Goal: Task Accomplishment & Management: Complete application form

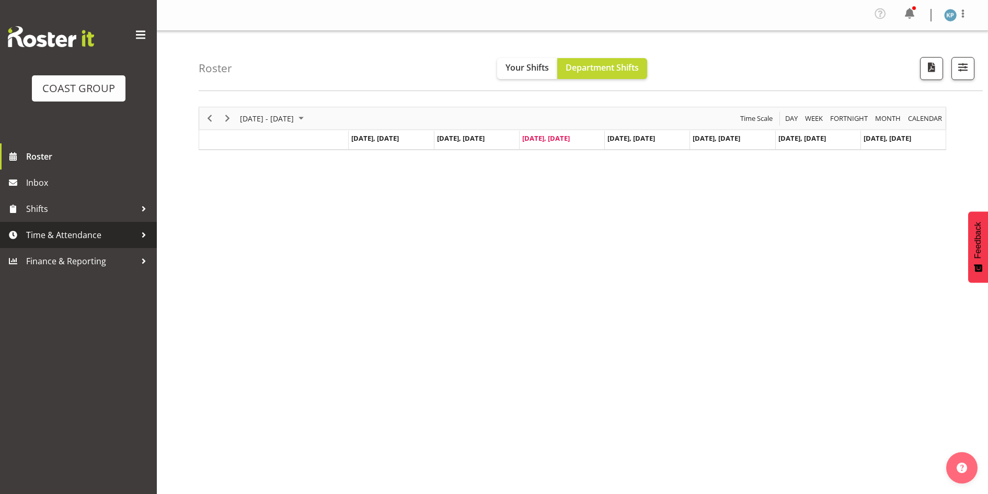
click at [60, 240] on span "Time & Attendance" at bounding box center [81, 235] width 110 height 16
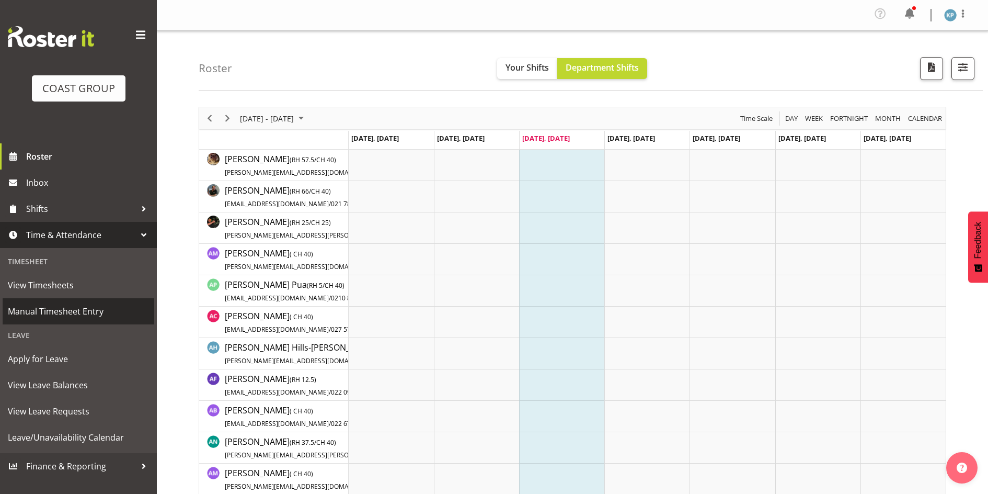
click at [72, 318] on span "Manual Timesheet Entry" at bounding box center [78, 311] width 141 height 16
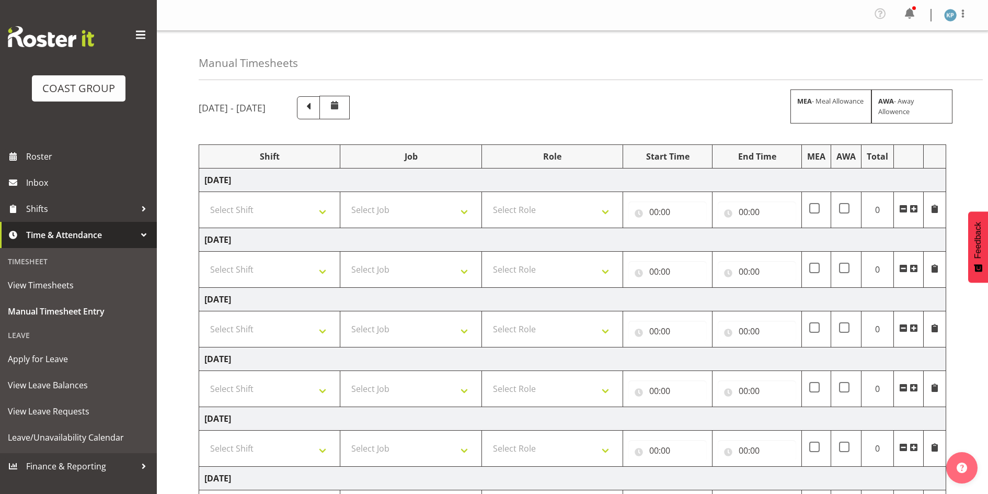
click at [315, 107] on span at bounding box center [309, 107] width 14 height 14
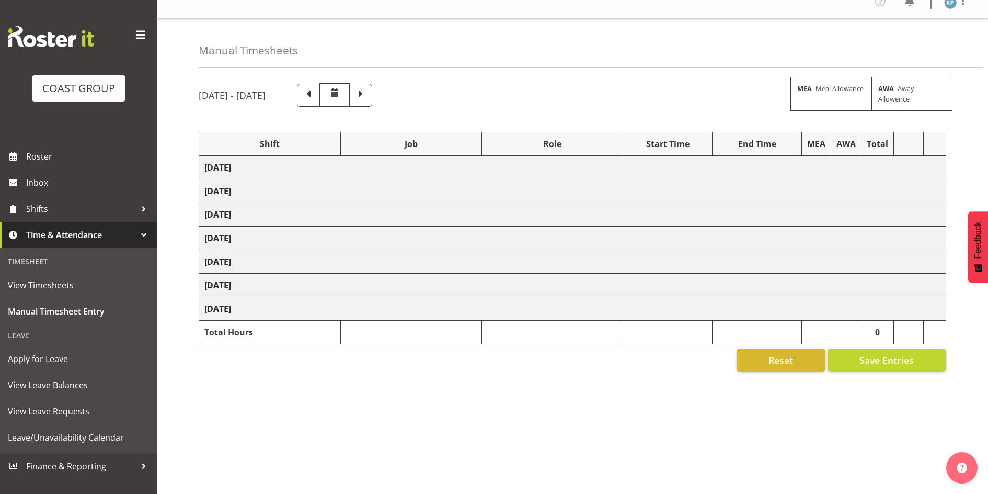
scroll to position [20, 0]
select select "18792"
select select "9464"
select select "18792"
select select "9464"
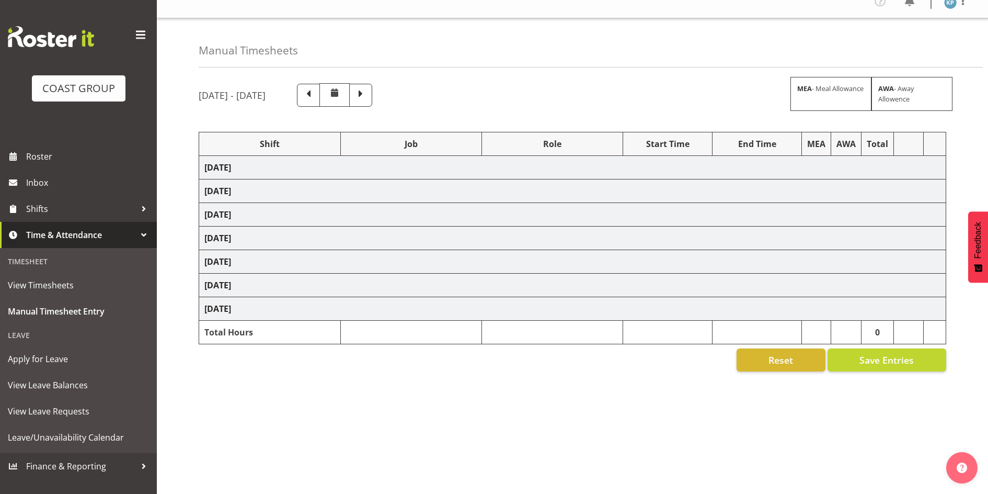
select select "18792"
select select "9464"
select select "18792"
select select "9464"
select select "18792"
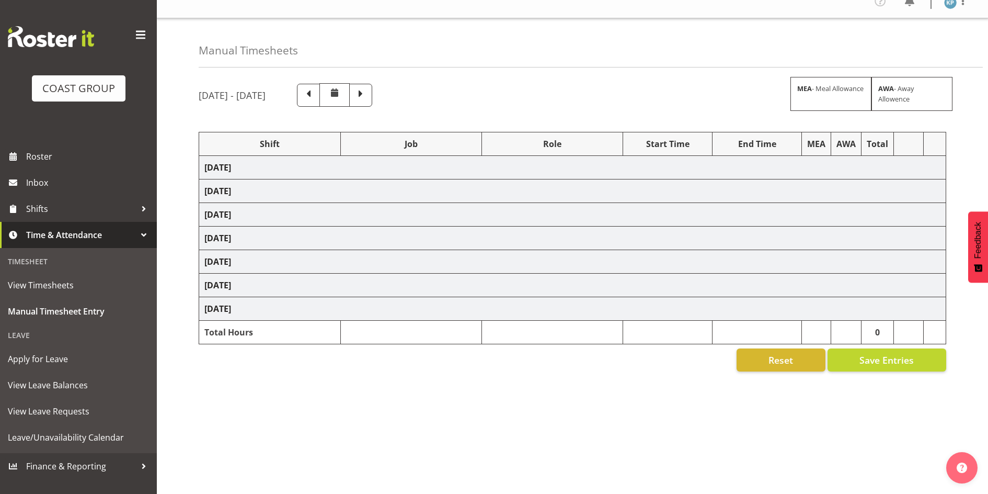
select select "9464"
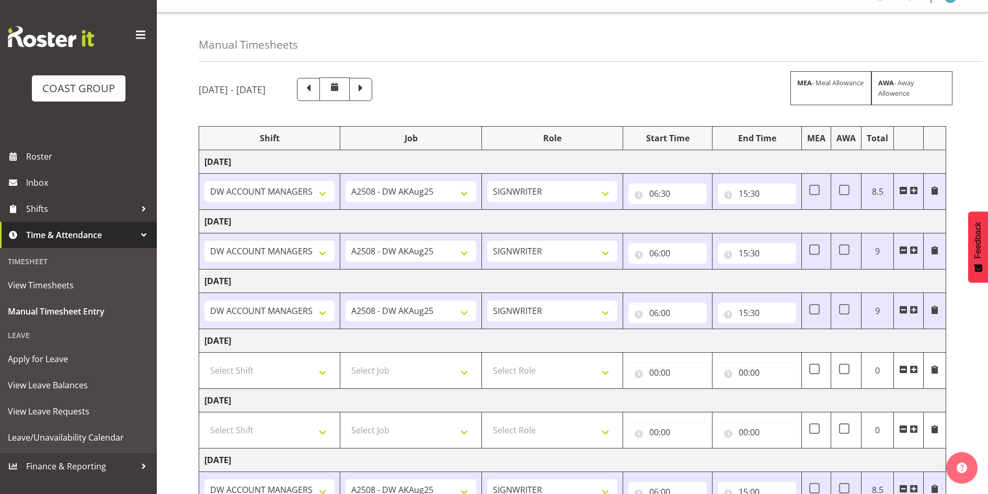
scroll to position [0, 0]
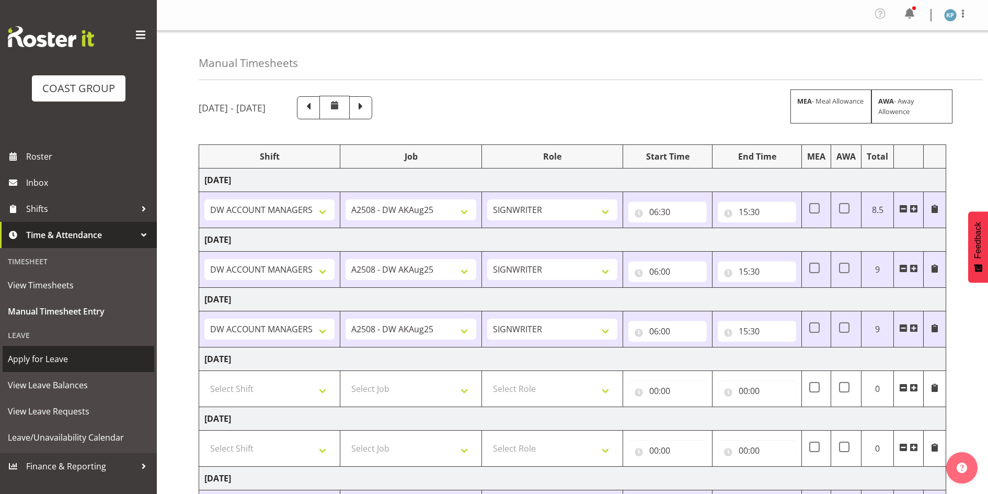
click at [51, 359] on span "Apply for Leave" at bounding box center [78, 359] width 141 height 16
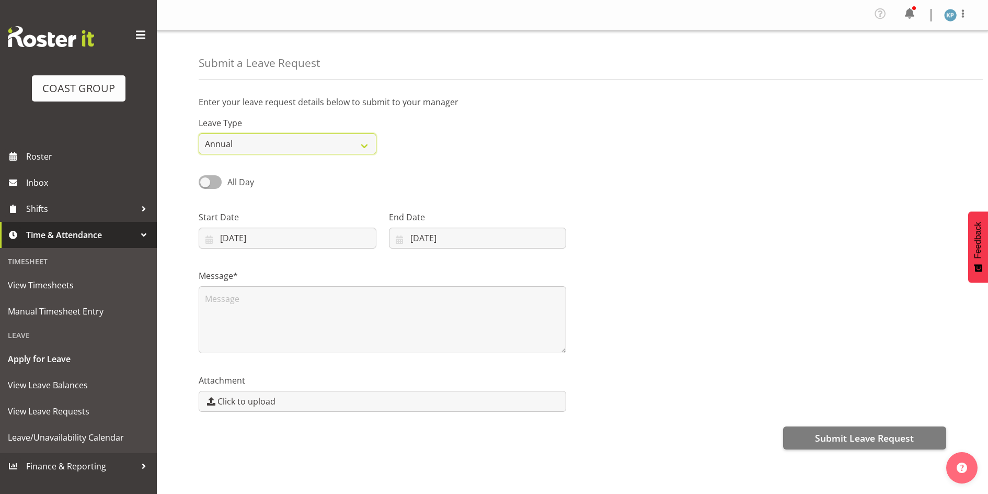
click at [261, 143] on select "Annual Sick Leave Without Pay Bereavement Domestic Violence Parental Jury Servi…" at bounding box center [288, 143] width 178 height 21
select select "Sick"
click at [199, 133] on select "Annual Sick Leave Without Pay Bereavement Domestic Violence Parental Jury Servi…" at bounding box center [288, 143] width 178 height 21
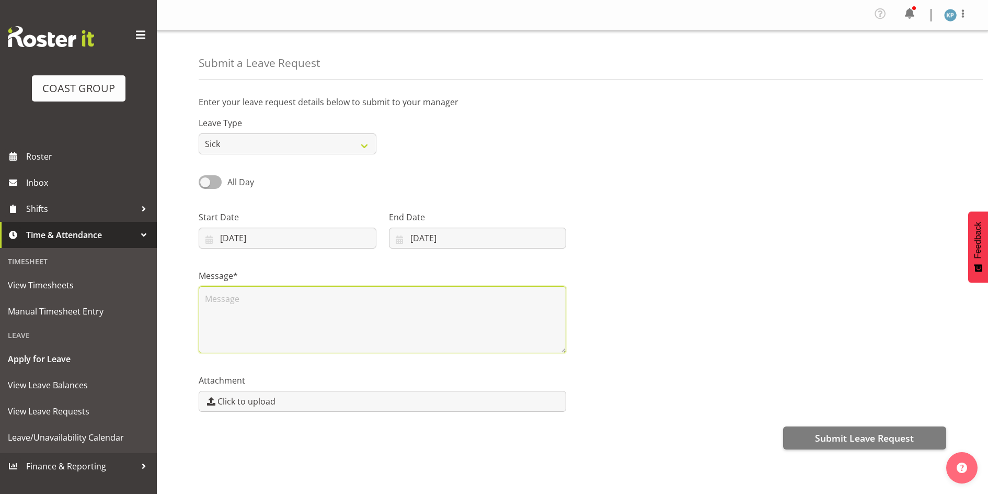
click at [228, 310] on textarea at bounding box center [383, 319] width 368 height 67
type textarea "sick"
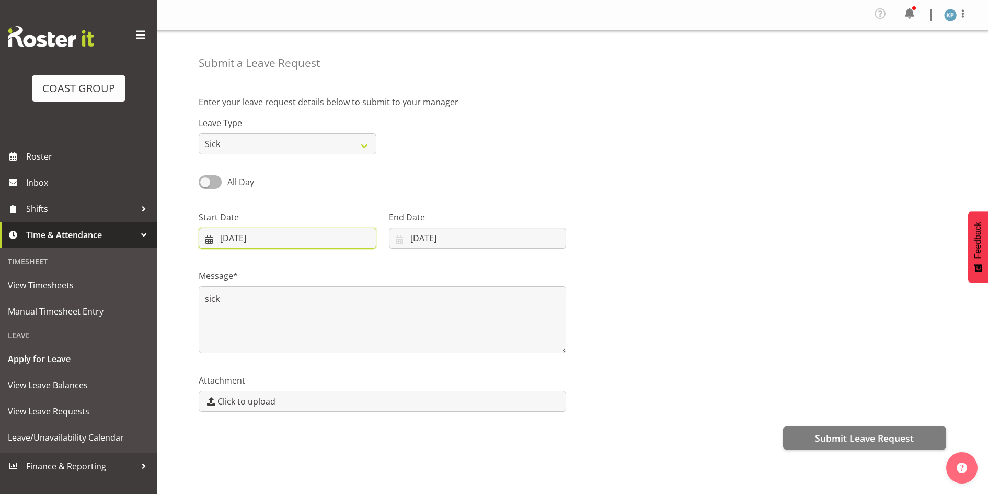
click at [247, 238] on input "27/08/2025" at bounding box center [288, 237] width 178 height 21
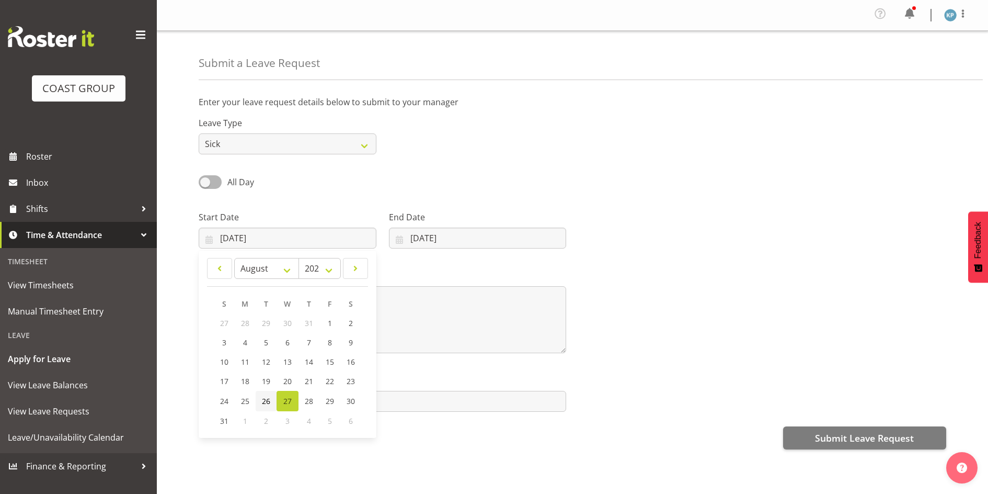
click at [268, 403] on span "26" at bounding box center [266, 401] width 8 height 10
type input "26/08/2025"
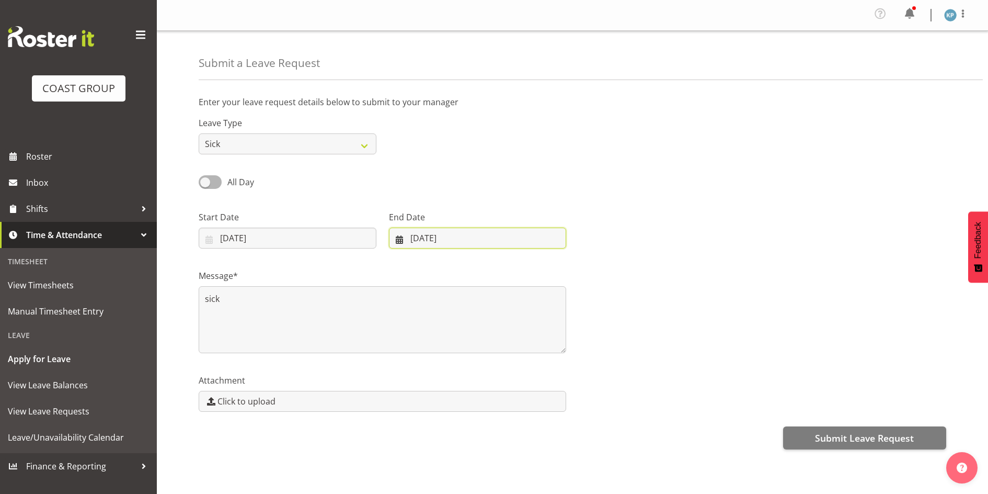
click at [436, 235] on input "27/08/2025" at bounding box center [478, 237] width 178 height 21
click at [450, 402] on span "26" at bounding box center [451, 401] width 8 height 10
type input "26/08/2025"
click at [410, 192] on div "All Day Single Day" at bounding box center [572, 179] width 760 height 36
click at [206, 181] on span at bounding box center [210, 181] width 23 height 13
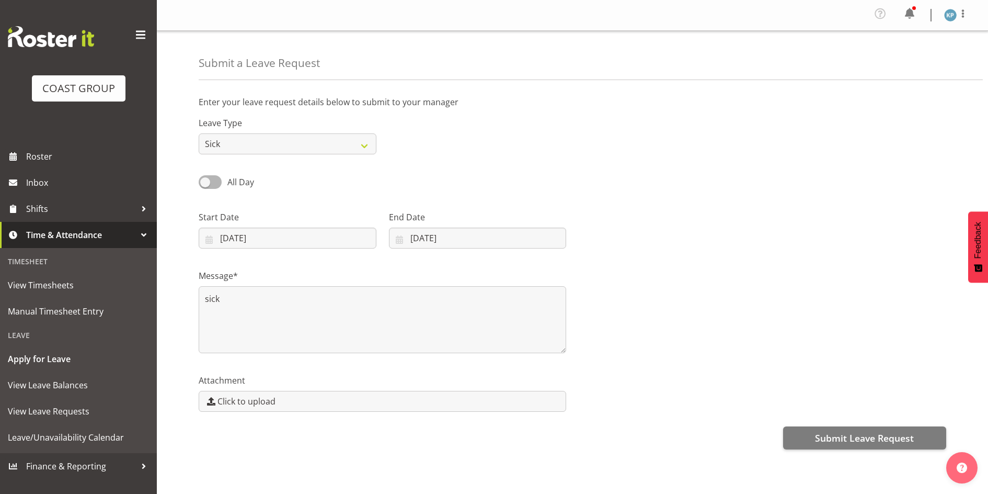
click at [206, 181] on input "All Day" at bounding box center [202, 181] width 7 height 7
checkbox input "true"
type input "27/08/2025"
click at [206, 181] on span at bounding box center [210, 181] width 23 height 13
click at [206, 181] on input "Part Day" at bounding box center [202, 181] width 7 height 7
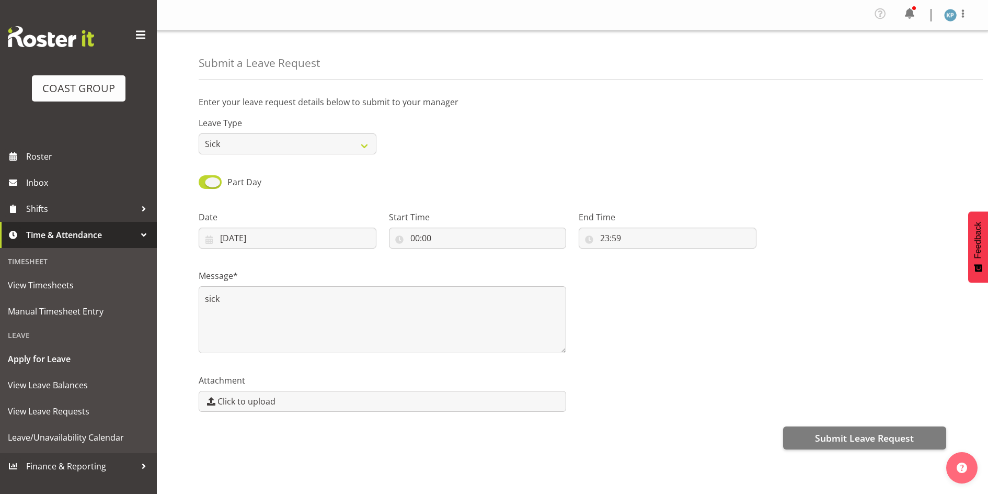
checkbox input "false"
type input "26/08/2025"
click at [830, 436] on span "Submit Leave Request" at bounding box center [864, 438] width 99 height 14
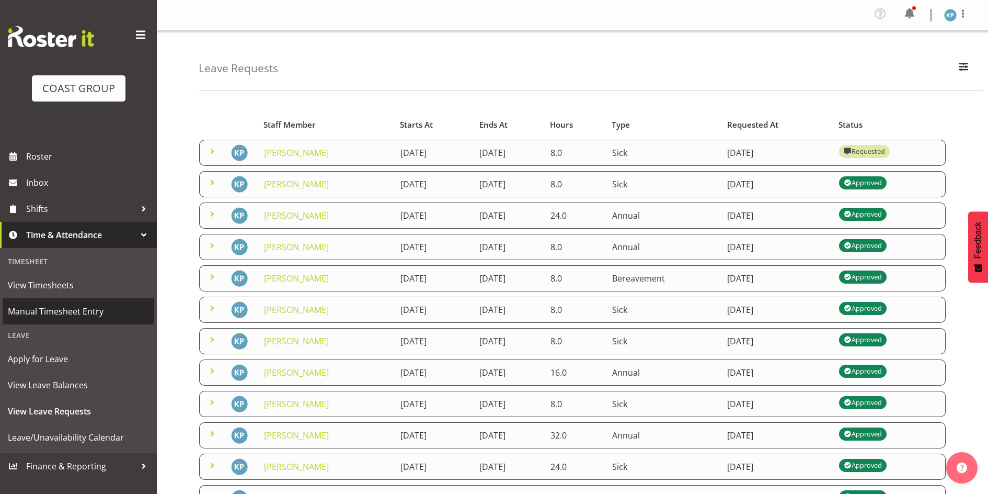
click at [51, 311] on span "Manual Timesheet Entry" at bounding box center [78, 311] width 141 height 16
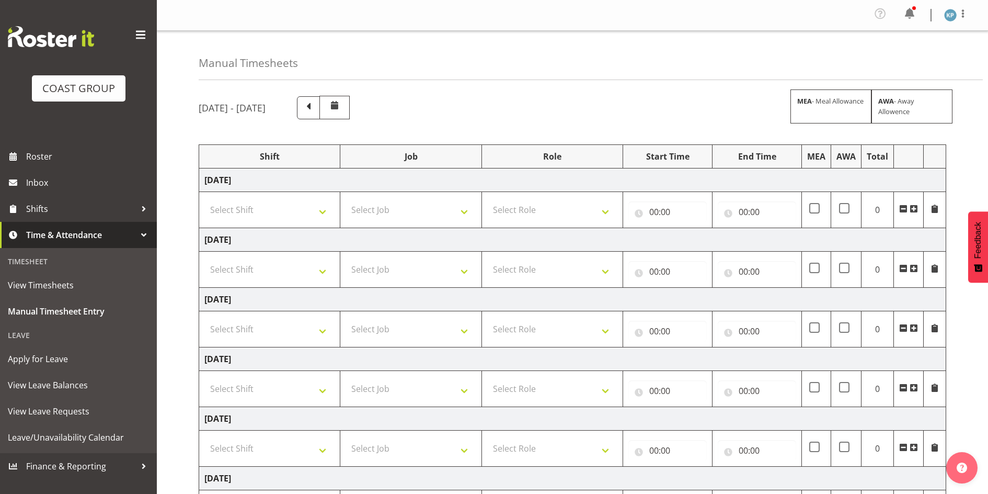
click at [315, 108] on span at bounding box center [309, 107] width 14 height 14
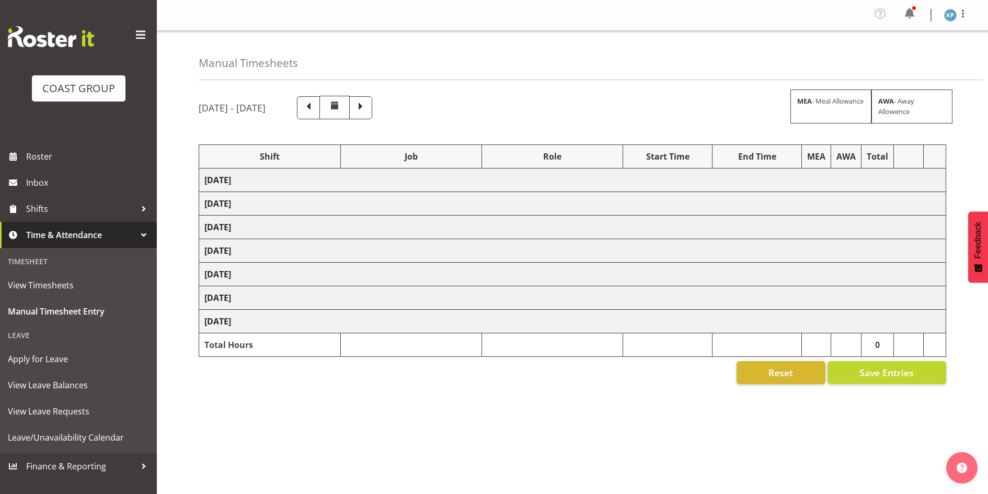
select select "18792"
select select "9464"
select select "18792"
select select "9464"
select select "18792"
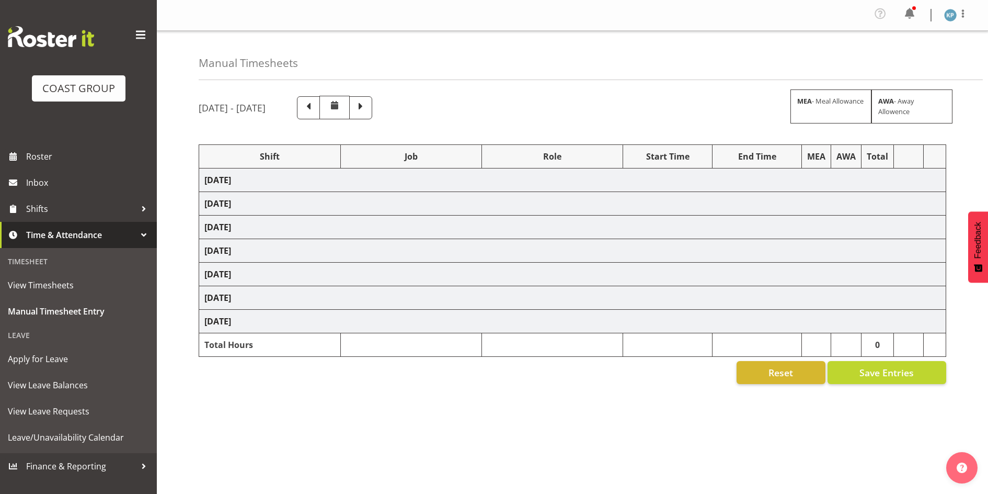
select select "9464"
select select "18792"
select select "9464"
select select "18792"
select select "9464"
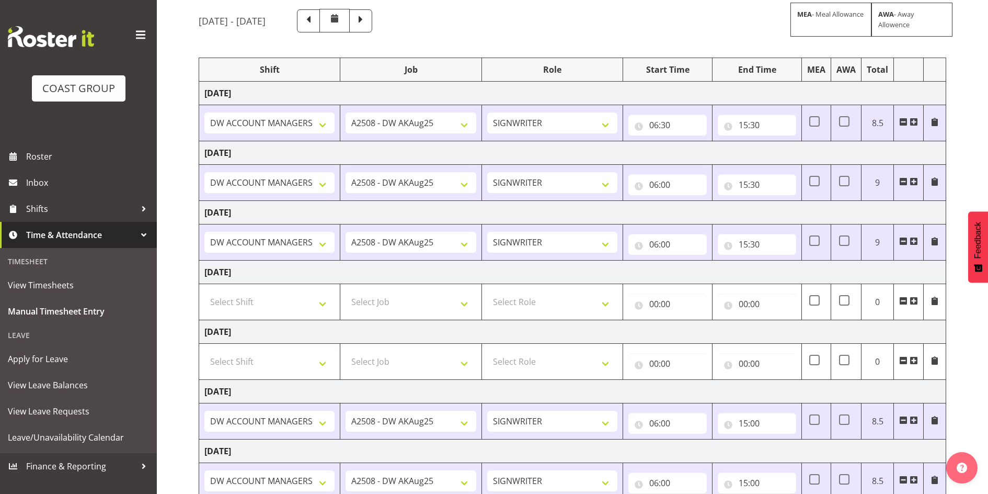
scroll to position [158, 0]
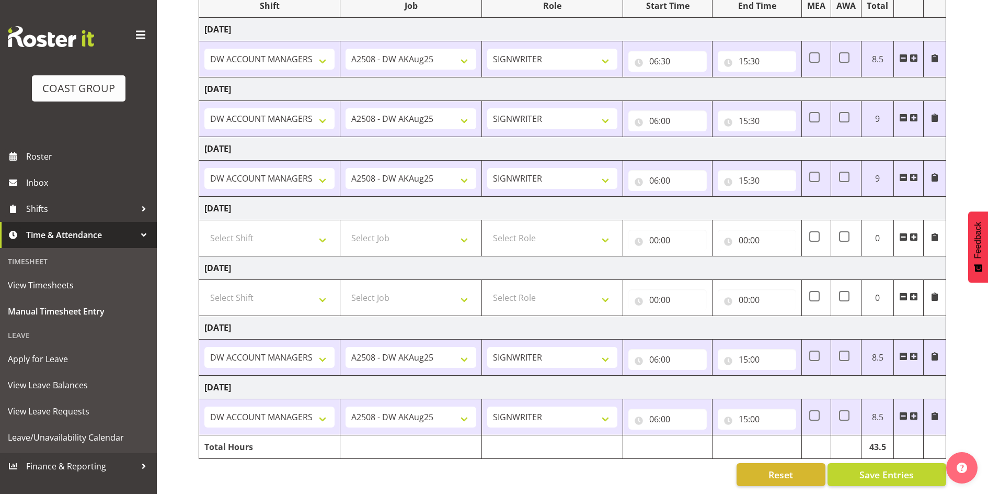
click at [908, 412] on span at bounding box center [903, 416] width 8 height 8
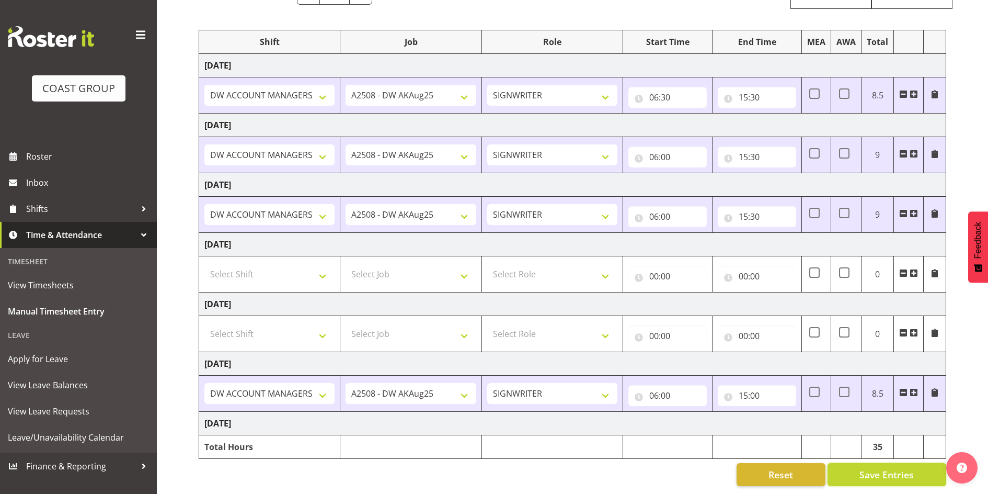
click at [890, 467] on span "Save Entries" at bounding box center [887, 474] width 54 height 14
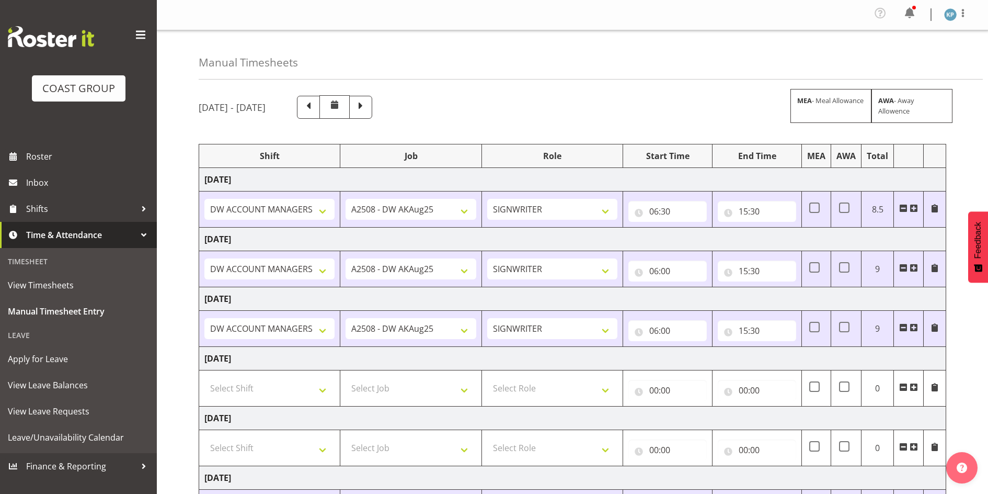
scroll to position [0, 0]
click at [368, 106] on span at bounding box center [361, 107] width 14 height 14
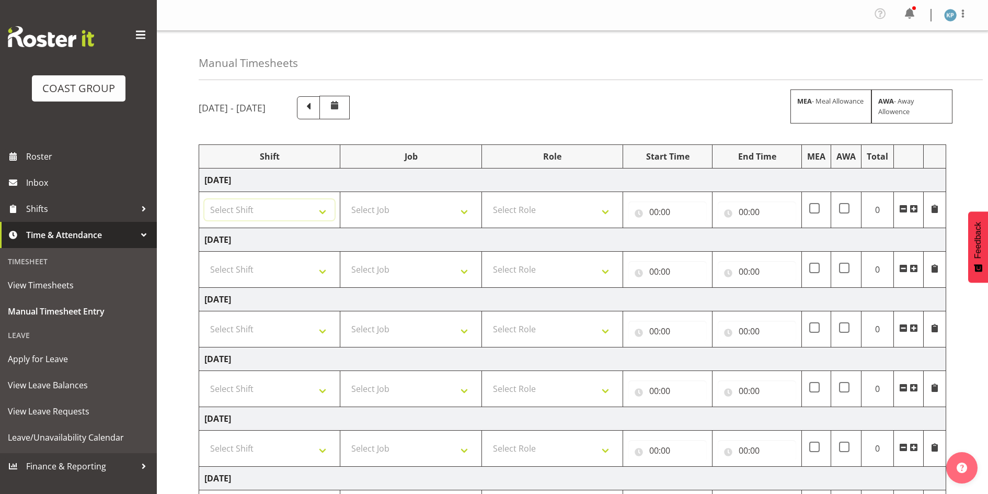
click at [307, 210] on select "Select Shift AKL SIGN ADMIN1 (LEAVE ALONE, DONT MAKE INACTIVE) DW ACCOUNT MANAG…" at bounding box center [269, 209] width 130 height 21
select select "18792"
click at [204, 199] on select "Select Shift AKL SIGN ADMIN1 (LEAVE ALONE, DONT MAKE INACTIVE) DW ACCOUNT MANAG…" at bounding box center [269, 209] width 130 height 21
click at [387, 208] on select "Select Job 1 Carlton Events 1 [PERSON_NAME][GEOGRAPHIC_DATA] 1 [PERSON_NAME][GE…" at bounding box center [411, 209] width 130 height 21
select select "9464"
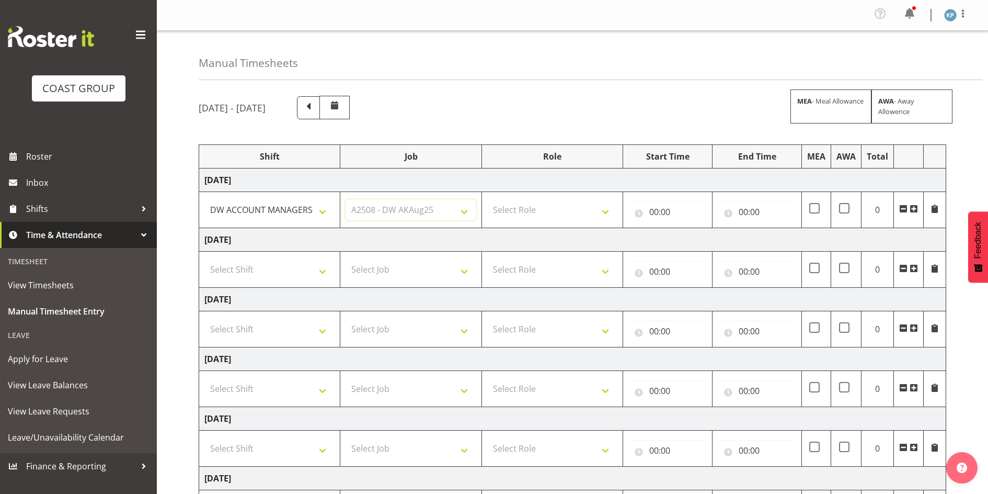
click at [346, 199] on select "Select Job 1 Carlton Events 1 [PERSON_NAME][GEOGRAPHIC_DATA] 1 [PERSON_NAME][GE…" at bounding box center [411, 209] width 130 height 21
click at [522, 208] on select "Select Role SIGNWRITER Signwriter" at bounding box center [552, 209] width 130 height 21
select select "217"
click at [487, 199] on select "Select Role SIGNWRITER Signwriter" at bounding box center [552, 209] width 130 height 21
click at [286, 268] on select "Select Shift AKL SIGN ADMIN1 (LEAVE ALONE, DONT MAKE INACTIVE) DW ACCOUNT MANAG…" at bounding box center [269, 269] width 130 height 21
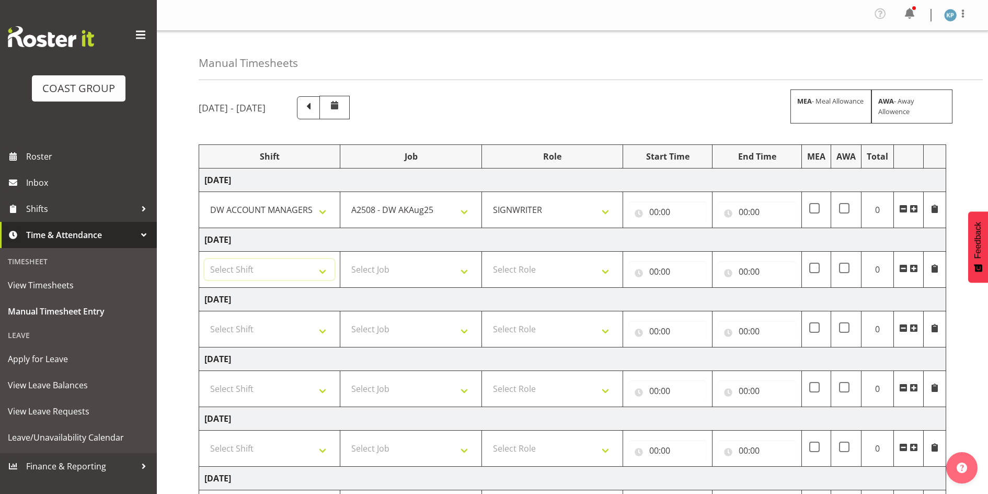
select select "18792"
click at [204, 259] on select "Select Shift AKL SIGN ADMIN1 (LEAVE ALONE, DONT MAKE INACTIVE) DW ACCOUNT MANAG…" at bounding box center [269, 269] width 130 height 21
click at [270, 333] on select "Select Shift AKL SIGN ADMIN1 (LEAVE ALONE, DONT MAKE INACTIVE) DW ACCOUNT MANAG…" at bounding box center [269, 328] width 130 height 21
select select "18792"
click at [204, 318] on select "Select Shift AKL SIGN ADMIN1 (LEAVE ALONE, DONT MAKE INACTIVE) DW ACCOUNT MANAG…" at bounding box center [269, 328] width 130 height 21
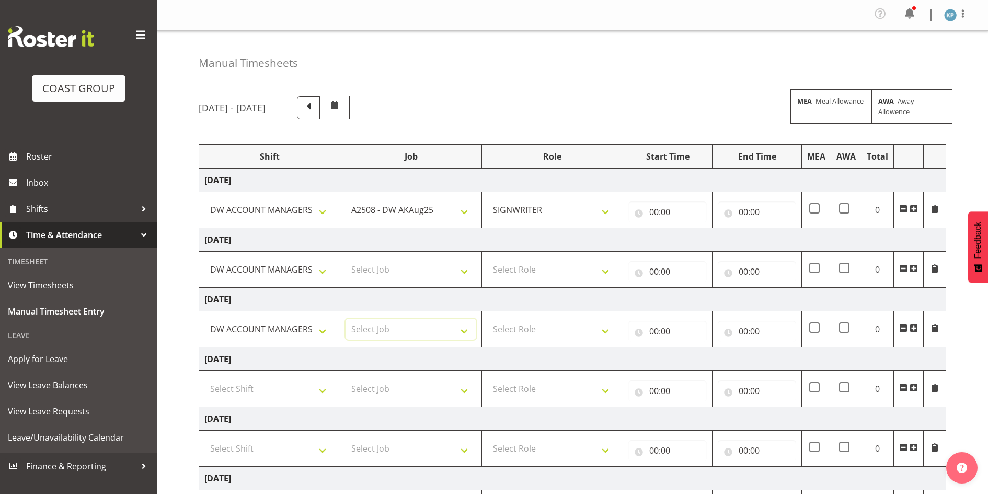
click at [378, 329] on select "Select Job 1 Carlton Events 1 [PERSON_NAME][GEOGRAPHIC_DATA] 1 [PERSON_NAME][GE…" at bounding box center [411, 328] width 130 height 21
select select "9464"
click at [346, 318] on select "Select Job 1 Carlton Events 1 [PERSON_NAME][GEOGRAPHIC_DATA] 1 [PERSON_NAME][GE…" at bounding box center [411, 328] width 130 height 21
select select "217"
click at [390, 269] on select "Select Job 1 Carlton Events 1 [PERSON_NAME][GEOGRAPHIC_DATA] 1 [PERSON_NAME][GE…" at bounding box center [411, 269] width 130 height 21
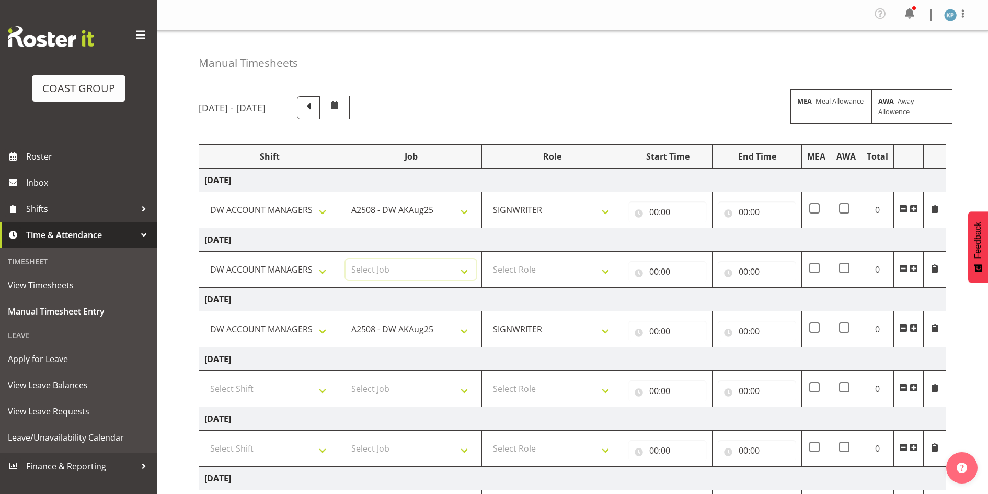
select select "9464"
click at [346, 259] on select "Select Job 1 Carlton Events 1 [PERSON_NAME][GEOGRAPHIC_DATA] 1 [PERSON_NAME][GE…" at bounding box center [411, 269] width 130 height 21
select select "217"
click at [652, 211] on input "00:00" at bounding box center [668, 211] width 78 height 21
click at [697, 238] on select "00 01 02 03 04 05 06 07 08 09 10 11 12 13 14 15 16 17 18 19 20 21 22 23" at bounding box center [700, 239] width 24 height 21
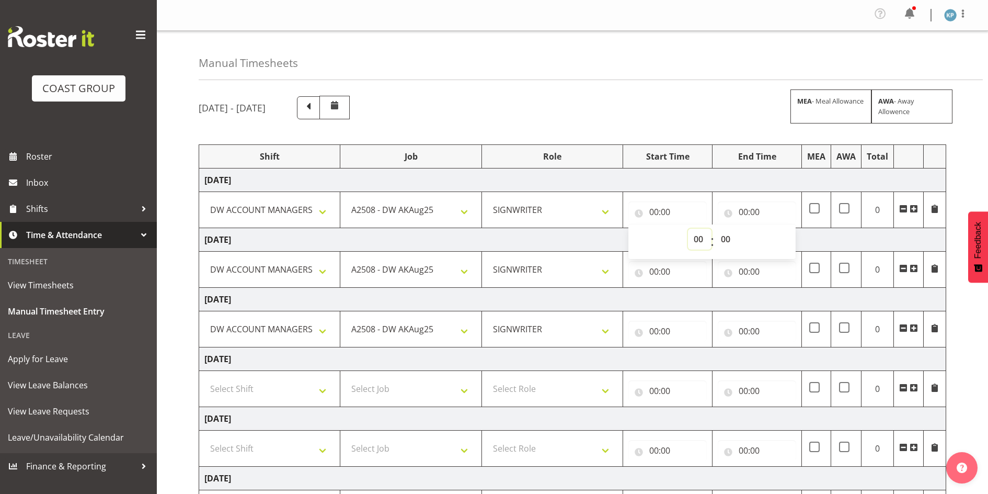
select select "6"
click at [688, 229] on select "00 01 02 03 04 05 06 07 08 09 10 11 12 13 14 15 16 17 18 19 20 21 22 23" at bounding box center [700, 239] width 24 height 21
type input "06:00"
click at [728, 237] on select "00 01 02 03 04 05 06 07 08 09 10 11 12 13 14 15 16 17 18 19 20 21 22 23 24 25 2…" at bounding box center [727, 239] width 24 height 21
select select "30"
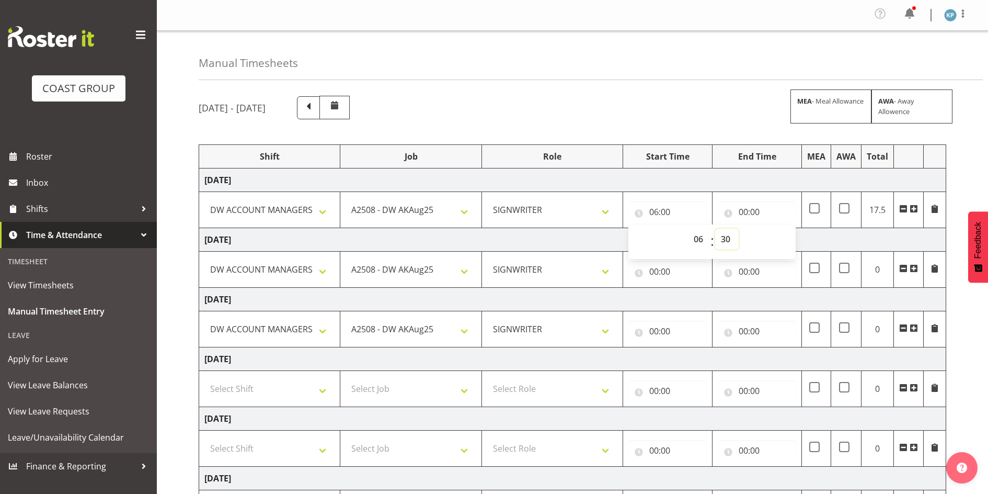
click at [715, 229] on select "00 01 02 03 04 05 06 07 08 09 10 11 12 13 14 15 16 17 18 19 20 21 22 23 24 25 2…" at bounding box center [727, 239] width 24 height 21
type input "06:30"
click at [744, 210] on input "00:00" at bounding box center [757, 211] width 78 height 21
click at [789, 237] on select "00 01 02 03 04 05 06 07 08 09 10 11 12 13 14 15 16 17 18 19 20 21 22 23" at bounding box center [790, 239] width 24 height 21
select select "15"
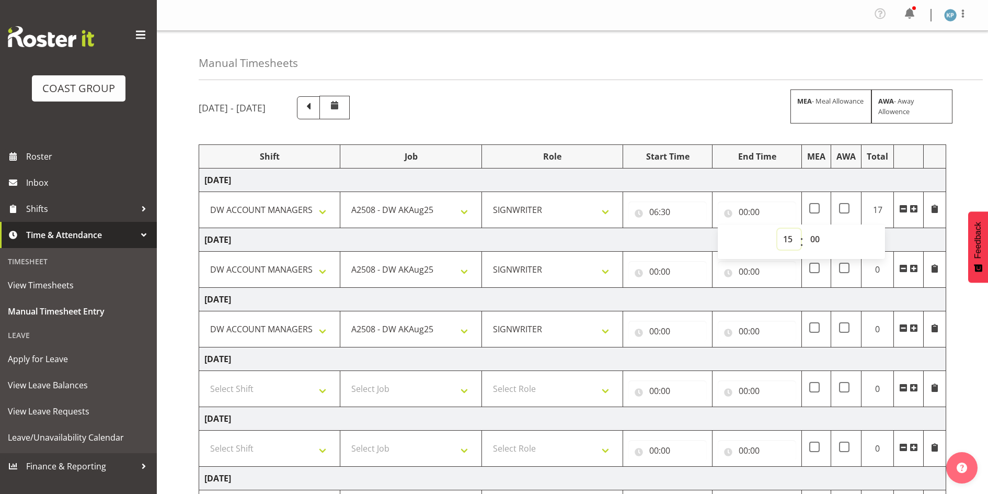
click at [778, 229] on select "00 01 02 03 04 05 06 07 08 09 10 11 12 13 14 15 16 17 18 19 20 21 22 23" at bounding box center [790, 239] width 24 height 21
type input "15:00"
click at [816, 240] on select "00 01 02 03 04 05 06 07 08 09 10 11 12 13 14 15 16 17 18 19 20 21 22 23 24 25 2…" at bounding box center [817, 239] width 24 height 21
select select "30"
click at [805, 229] on select "00 01 02 03 04 05 06 07 08 09 10 11 12 13 14 15 16 17 18 19 20 21 22 23 24 25 2…" at bounding box center [817, 239] width 24 height 21
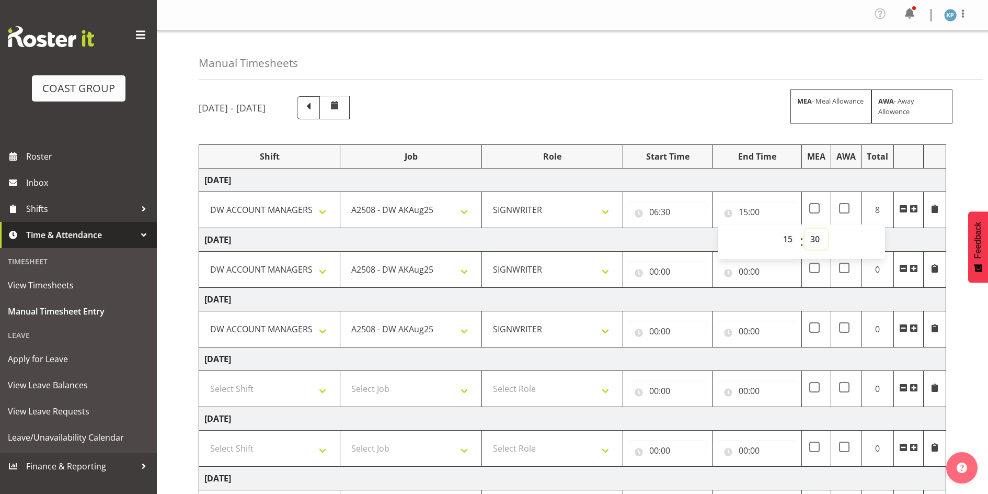
type input "15:30"
click at [668, 99] on div "[DATE] - [DATE] MEA - Meal Allowance AWA - Away Allowence" at bounding box center [573, 108] width 748 height 24
click at [655, 272] on input "00:00" at bounding box center [668, 271] width 78 height 21
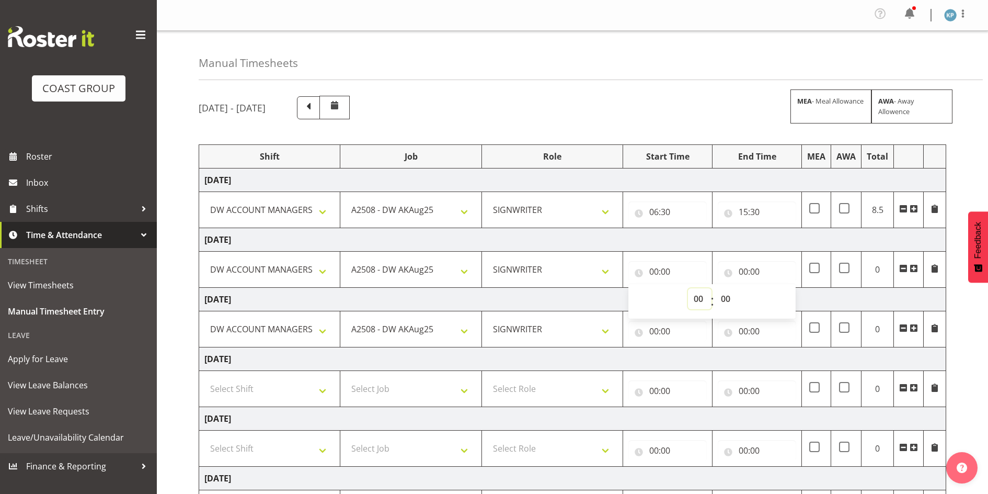
click at [699, 298] on select "00 01 02 03 04 05 06 07 08 09 10 11 12 13 14 15 16 17 18 19 20 21 22 23" at bounding box center [700, 298] width 24 height 21
select select "6"
click at [688, 288] on select "00 01 02 03 04 05 06 07 08 09 10 11 12 13 14 15 16 17 18 19 20 21 22 23" at bounding box center [700, 298] width 24 height 21
type input "06:00"
click at [724, 296] on select "00 01 02 03 04 05 06 07 08 09 10 11 12 13 14 15 16 17 18 19 20 21 22 23 24 25 2…" at bounding box center [727, 298] width 24 height 21
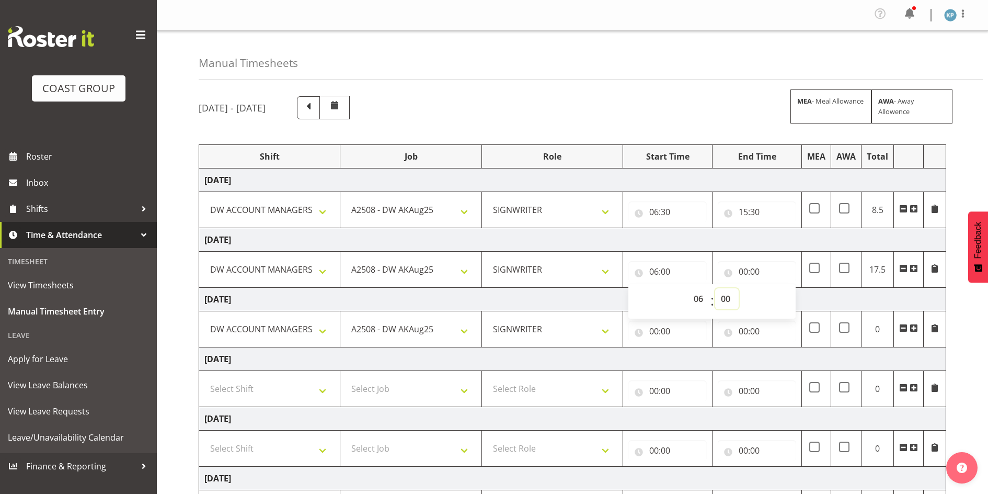
select select "30"
click at [715, 288] on select "00 01 02 03 04 05 06 07 08 09 10 11 12 13 14 15 16 17 18 19 20 21 22 23 24 25 2…" at bounding box center [727, 298] width 24 height 21
type input "06:30"
click at [743, 269] on input "00:00" at bounding box center [757, 271] width 78 height 21
click at [786, 296] on select "00 01 02 03 04 05 06 07 08 09 10 11 12 13 14 15 16 17 18 19 20 21 22 23" at bounding box center [790, 298] width 24 height 21
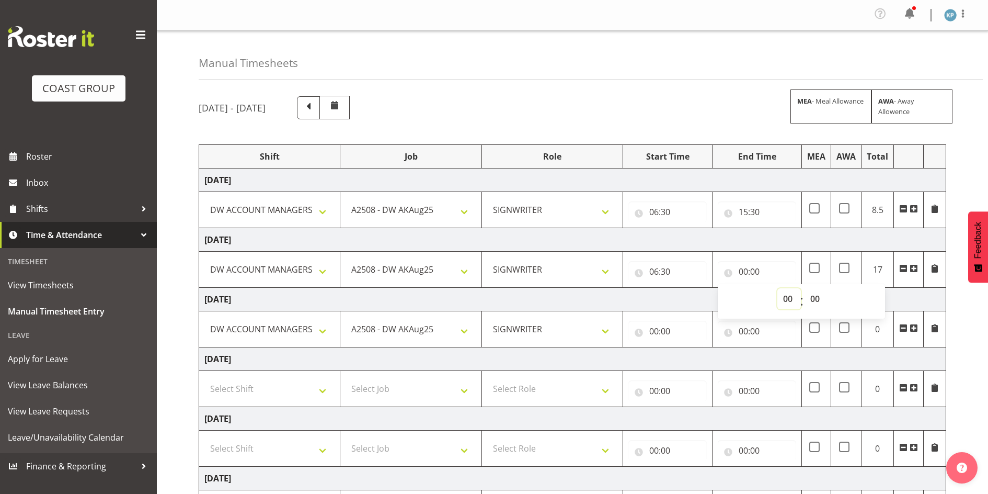
select select "15"
click at [778, 288] on select "00 01 02 03 04 05 06 07 08 09 10 11 12 13 14 15 16 17 18 19 20 21 22 23" at bounding box center [790, 298] width 24 height 21
type input "15:00"
click at [814, 298] on select "00 01 02 03 04 05 06 07 08 09 10 11 12 13 14 15 16 17 18 19 20 21 22 23 24 25 2…" at bounding box center [817, 298] width 24 height 21
select select "30"
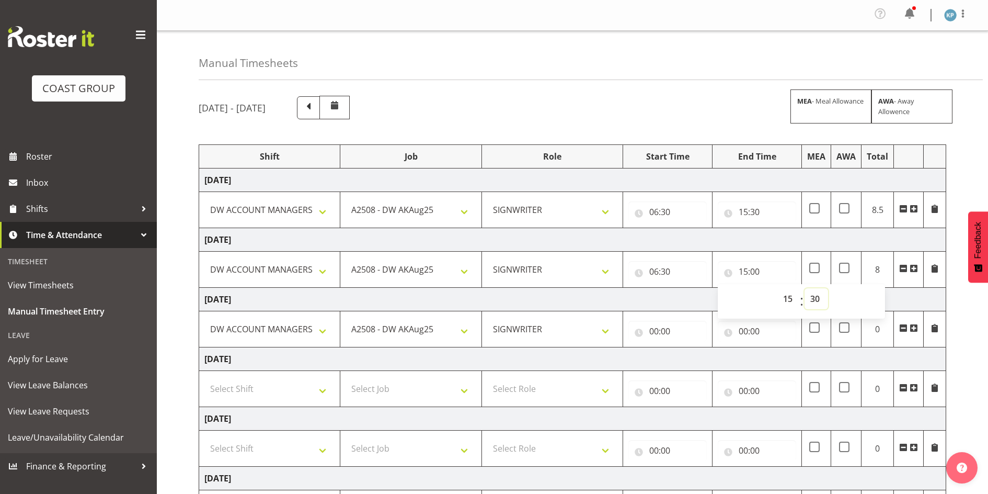
click at [805, 288] on select "00 01 02 03 04 05 06 07 08 09 10 11 12 13 14 15 16 17 18 19 20 21 22 23 24 25 2…" at bounding box center [817, 298] width 24 height 21
type input "15:30"
click at [775, 241] on td "[DATE]" at bounding box center [572, 240] width 747 height 24
click at [654, 332] on input "00:00" at bounding box center [668, 331] width 78 height 21
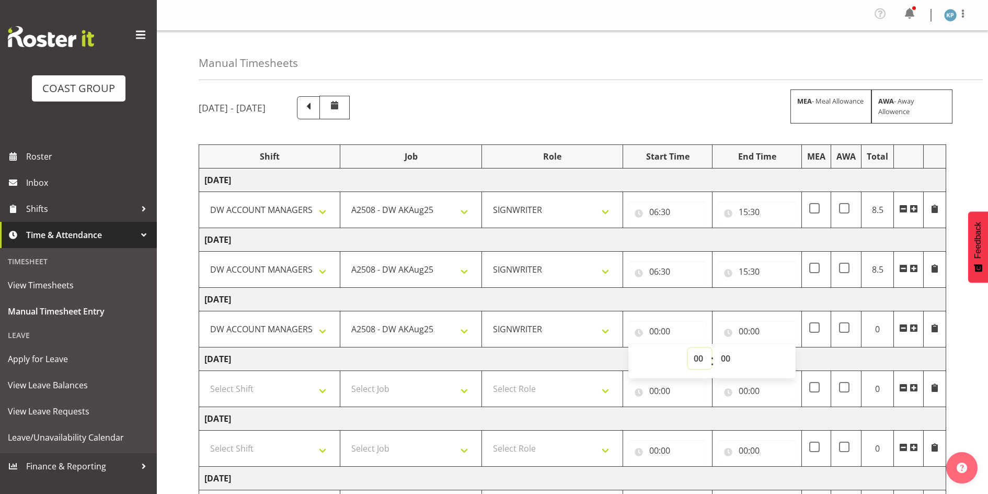
click at [698, 358] on select "00 01 02 03 04 05 06 07 08 09 10 11 12 13 14 15 16 17 18 19 20 21 22 23" at bounding box center [700, 358] width 24 height 21
select select "6"
click at [688, 348] on select "00 01 02 03 04 05 06 07 08 09 10 11 12 13 14 15 16 17 18 19 20 21 22 23" at bounding box center [700, 358] width 24 height 21
type input "06:00"
click at [724, 358] on select "00 01 02 03 04 05 06 07 08 09 10 11 12 13 14 15 16 17 18 19 20 21 22 23 24 25 2…" at bounding box center [727, 358] width 24 height 21
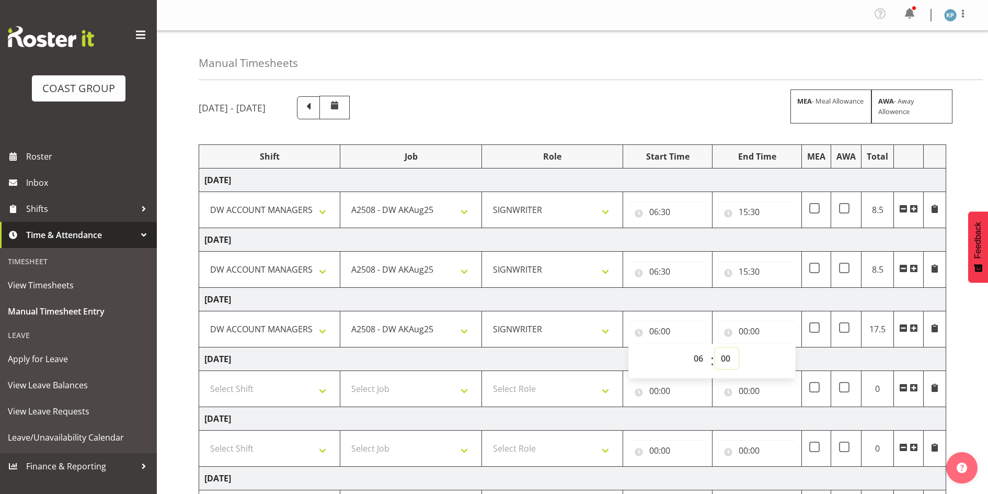
select select "30"
click at [715, 348] on select "00 01 02 03 04 05 06 07 08 09 10 11 12 13 14 15 16 17 18 19 20 21 22 23 24 25 2…" at bounding box center [727, 358] width 24 height 21
type input "06:30"
click at [744, 332] on input "00:00" at bounding box center [757, 331] width 78 height 21
click at [786, 358] on select "00 01 02 03 04 05 06 07 08 09 10 11 12 13 14 15 16 17 18 19 20 21 22 23" at bounding box center [790, 358] width 24 height 21
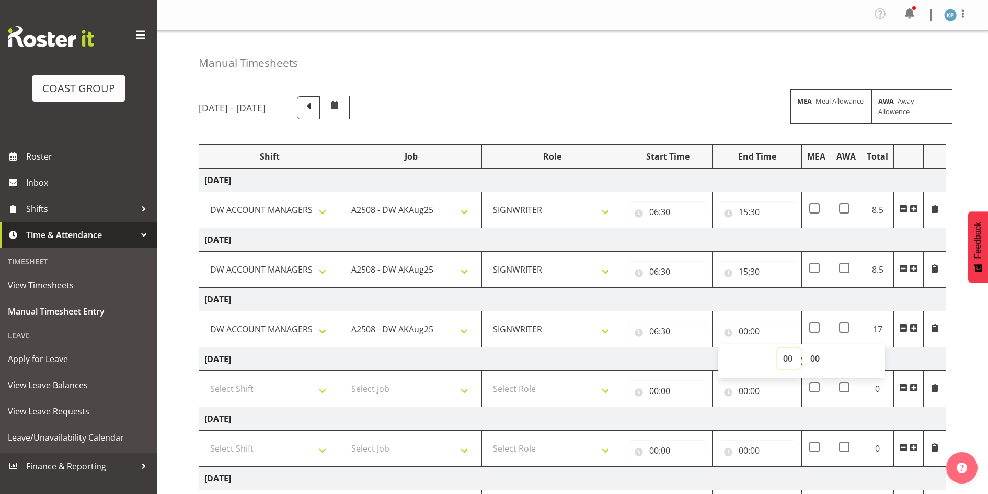
select select "15"
click at [778, 348] on select "00 01 02 03 04 05 06 07 08 09 10 11 12 13 14 15 16 17 18 19 20 21 22 23" at bounding box center [790, 358] width 24 height 21
type input "15:00"
click at [819, 359] on select "00 01 02 03 04 05 06 07 08 09 10 11 12 13 14 15 16 17 18 19 20 21 22 23 24 25 2…" at bounding box center [817, 358] width 24 height 21
select select "30"
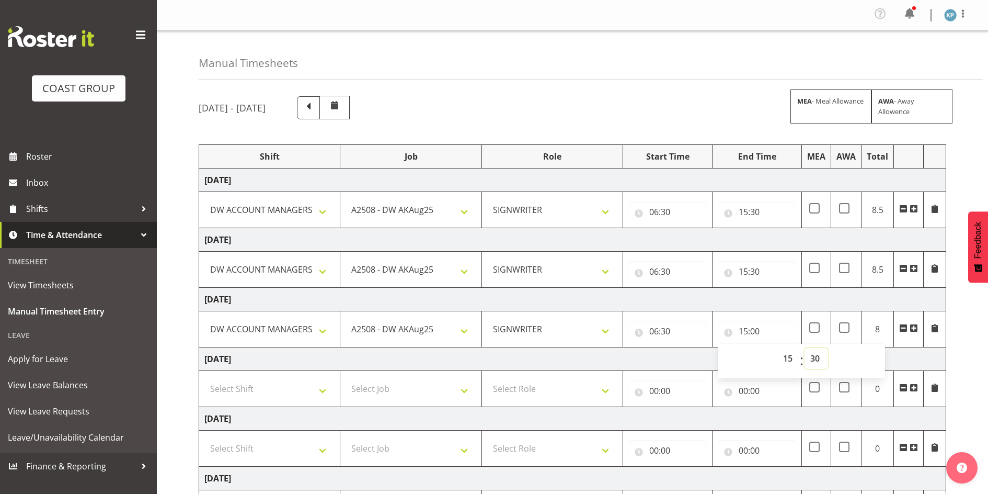
click at [805, 348] on select "00 01 02 03 04 05 06 07 08 09 10 11 12 13 14 15 16 17 18 19 20 21 22 23 24 25 2…" at bounding box center [817, 358] width 24 height 21
type input "15:30"
drag, startPoint x: 588, startPoint y: 104, endPoint x: 588, endPoint y: 109, distance: 5.8
click at [588, 106] on div "[DATE] - [DATE] MEA - Meal Allowance AWA - Away Allowence" at bounding box center [573, 108] width 748 height 24
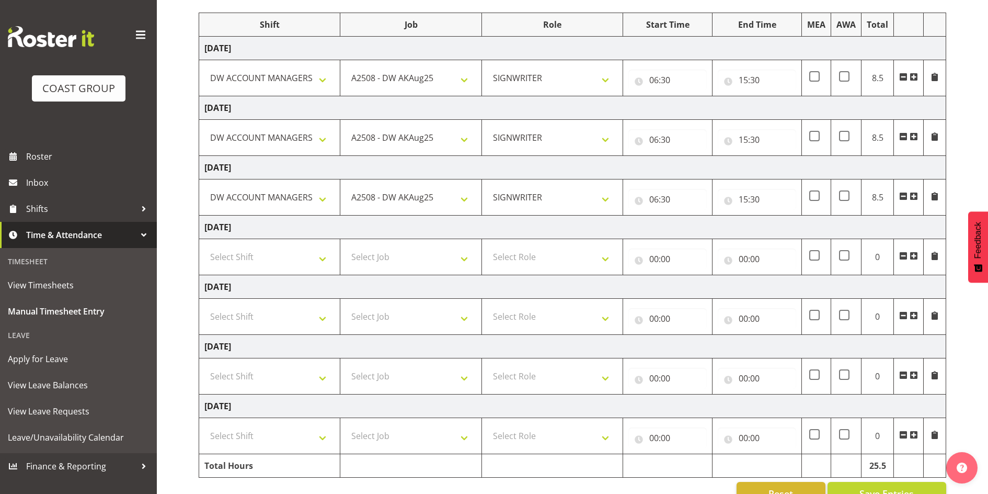
scroll to position [158, 0]
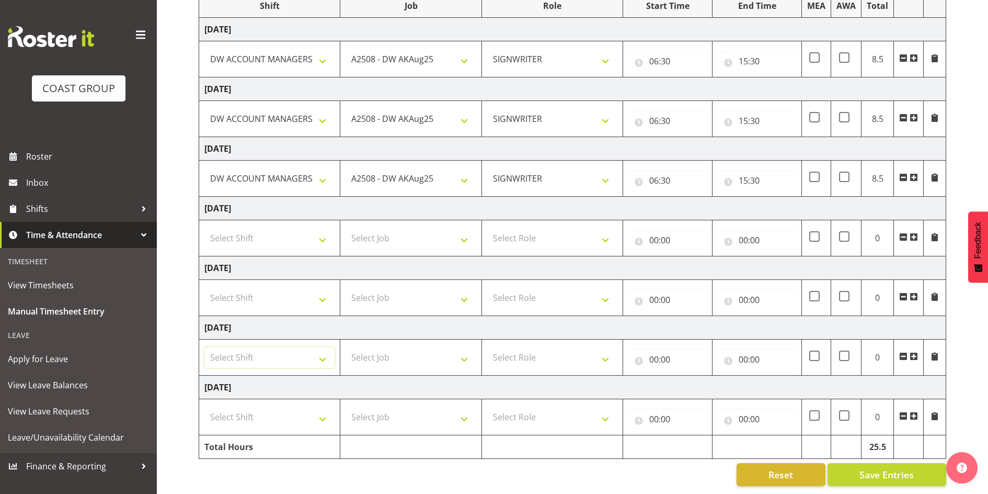
click at [232, 347] on select "Select Shift AKL SIGN ADMIN1 (LEAVE ALONE, DONT MAKE INACTIVE) DW ACCOUNT MANAG…" at bounding box center [269, 357] width 130 height 21
select select "18792"
click at [204, 347] on select "Select Shift AKL SIGN ADMIN1 (LEAVE ALONE, DONT MAKE INACTIVE) DW ACCOUNT MANAG…" at bounding box center [269, 357] width 130 height 21
click at [242, 406] on select "Select Shift AKL SIGN ADMIN1 (LEAVE ALONE, DONT MAKE INACTIVE) DW ACCOUNT MANAG…" at bounding box center [269, 416] width 130 height 21
select select "18792"
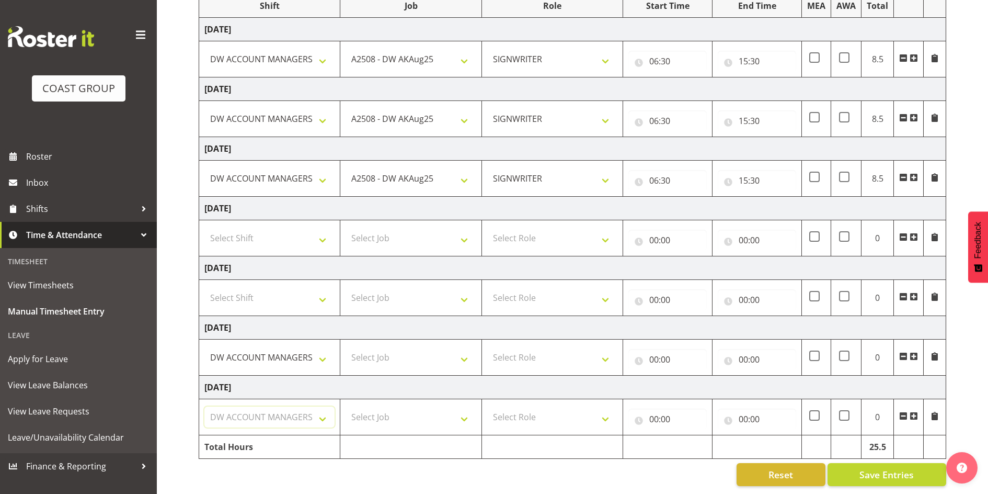
click at [204, 406] on select "Select Shift AKL SIGN ADMIN1 (LEAVE ALONE, DONT MAKE INACTIVE) DW ACCOUNT MANAG…" at bounding box center [269, 416] width 130 height 21
click at [388, 348] on select "Select Job 1 Carlton Events 1 [PERSON_NAME][GEOGRAPHIC_DATA] 1 [PERSON_NAME][GE…" at bounding box center [411, 357] width 130 height 21
select select "9465"
click at [346, 347] on select "Select Job 1 Carlton Events 1 [PERSON_NAME][GEOGRAPHIC_DATA] 1 [PERSON_NAME][GE…" at bounding box center [411, 357] width 130 height 21
select select "217"
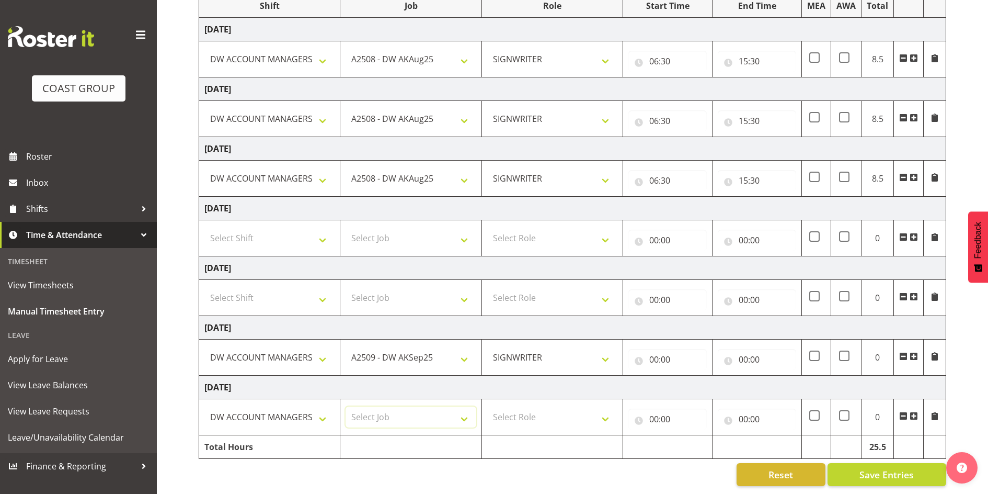
click at [369, 411] on select "Select Job 1 Carlton Events 1 [PERSON_NAME][GEOGRAPHIC_DATA] 1 [PERSON_NAME][GE…" at bounding box center [411, 416] width 130 height 21
select select "9465"
click at [346, 406] on select "Select Job 1 Carlton Events 1 [PERSON_NAME][GEOGRAPHIC_DATA] 1 [PERSON_NAME][GE…" at bounding box center [411, 416] width 130 height 21
click at [514, 406] on select "Select Role SIGNWRITER Signwriter" at bounding box center [552, 416] width 130 height 21
select select "217"
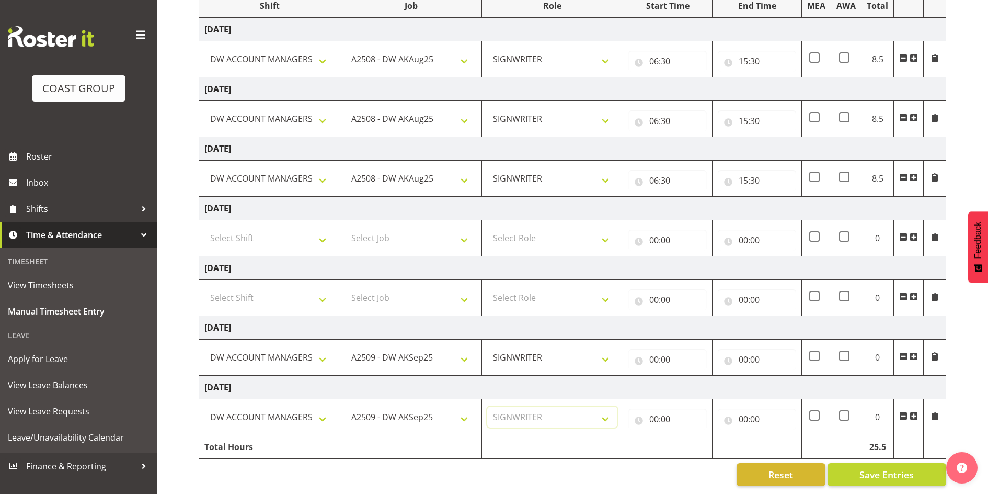
click at [487, 406] on select "Select Role SIGNWRITER Signwriter" at bounding box center [552, 416] width 130 height 21
click at [652, 409] on input "00:00" at bounding box center [668, 418] width 78 height 21
click at [698, 440] on select "00 01 02 03 04 05 06 07 08 09 10 11 12 13 14 15 16 17 18 19 20 21 22 23" at bounding box center [700, 446] width 24 height 21
select select "6"
click at [688, 436] on select "00 01 02 03 04 05 06 07 08 09 10 11 12 13 14 15 16 17 18 19 20 21 22 23" at bounding box center [700, 446] width 24 height 21
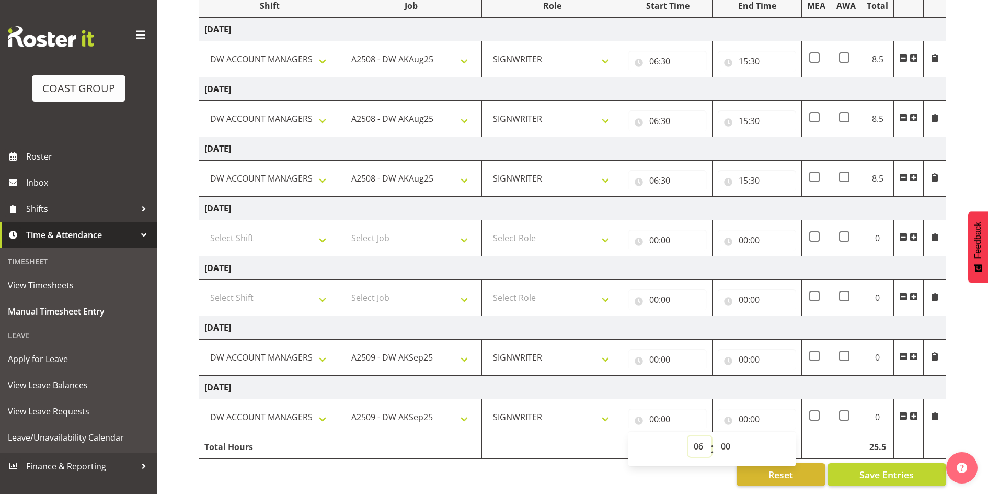
type input "06:00"
click at [743, 410] on input "00:00" at bounding box center [757, 418] width 78 height 21
click at [784, 436] on select "00 01 02 03 04 05 06 07 08 09 10 11 12 13 14 15 16 17 18 19 20 21 22 23" at bounding box center [790, 446] width 24 height 21
select select "15"
click at [778, 436] on select "00 01 02 03 04 05 06 07 08 09 10 11 12 13 14 15 16 17 18 19 20 21 22 23" at bounding box center [790, 446] width 24 height 21
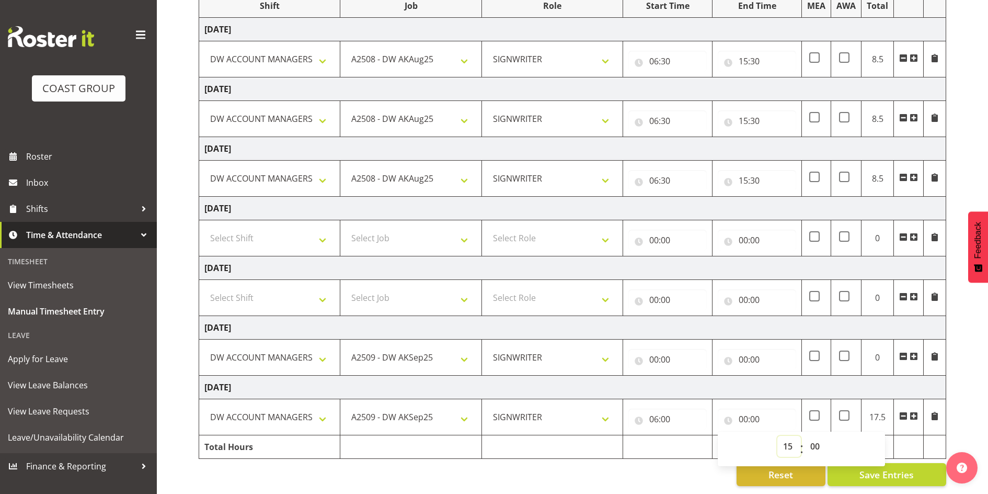
type input "15:00"
click at [815, 436] on select "00 01 02 03 04 05 06 07 08 09 10 11 12 13 14 15 16 17 18 19 20 21 22 23 24 25 2…" at bounding box center [817, 446] width 24 height 21
select select "30"
click at [805, 436] on select "00 01 02 03 04 05 06 07 08 09 10 11 12 13 14 15 16 17 18 19 20 21 22 23 24 25 2…" at bounding box center [817, 446] width 24 height 21
type input "15:30"
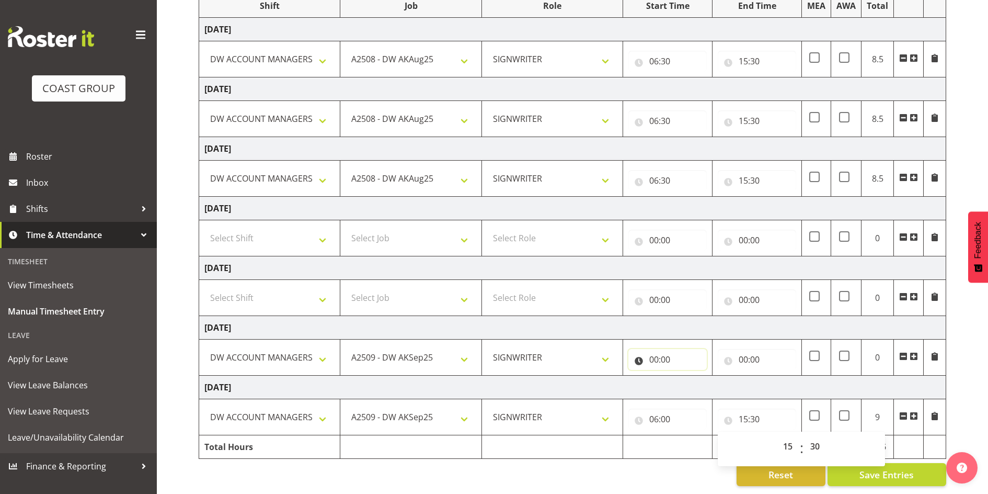
click at [654, 351] on input "00:00" at bounding box center [668, 359] width 78 height 21
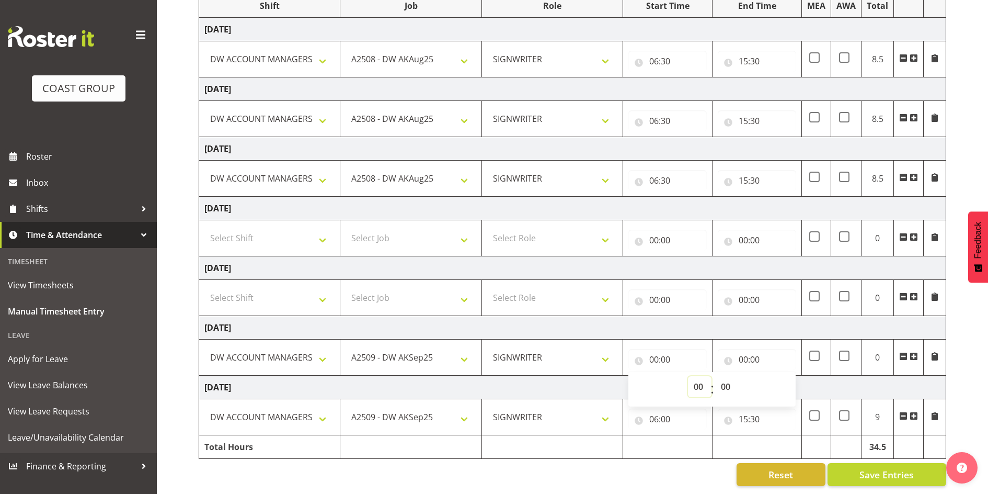
click at [702, 378] on select "00 01 02 03 04 05 06 07 08 09 10 11 12 13 14 15 16 17 18 19 20 21 22 23" at bounding box center [700, 386] width 24 height 21
select select "6"
click at [688, 376] on select "00 01 02 03 04 05 06 07 08 09 10 11 12 13 14 15 16 17 18 19 20 21 22 23" at bounding box center [700, 386] width 24 height 21
type input "06:00"
click at [730, 383] on select "00 01 02 03 04 05 06 07 08 09 10 11 12 13 14 15 16 17 18 19 20 21 22 23 24 25 2…" at bounding box center [727, 386] width 24 height 21
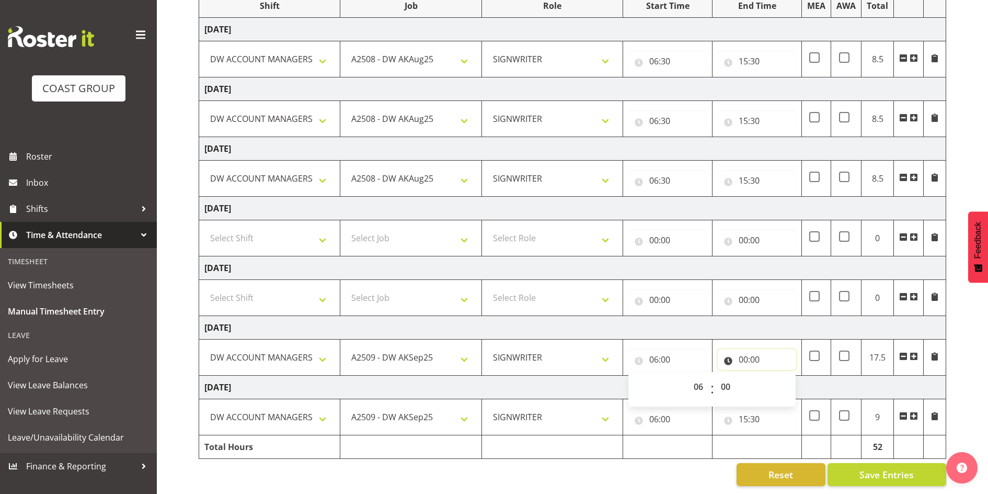
click at [747, 353] on input "00:00" at bounding box center [757, 359] width 78 height 21
click at [779, 376] on select "00 01 02 03 04 05 06 07 08 09 10 11 12 13 14 15 16 17 18 19 20 21 22 23" at bounding box center [790, 386] width 24 height 21
select select "15"
click at [778, 376] on select "00 01 02 03 04 05 06 07 08 09 10 11 12 13 14 15 16 17 18 19 20 21 22 23" at bounding box center [790, 386] width 24 height 21
type input "15:00"
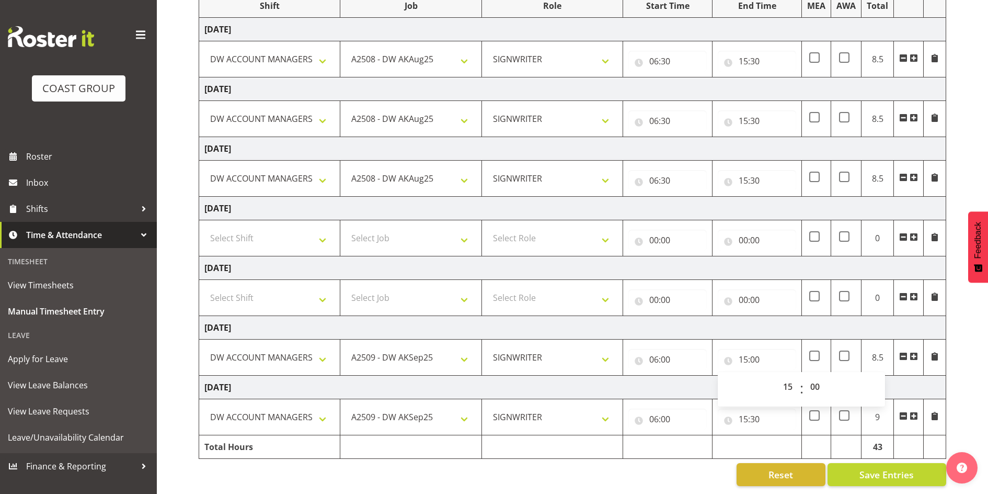
click at [760, 318] on td "[DATE]" at bounding box center [572, 328] width 747 height 24
click at [880, 468] on span "Save Entries" at bounding box center [887, 474] width 54 height 14
